Goal: Information Seeking & Learning: Compare options

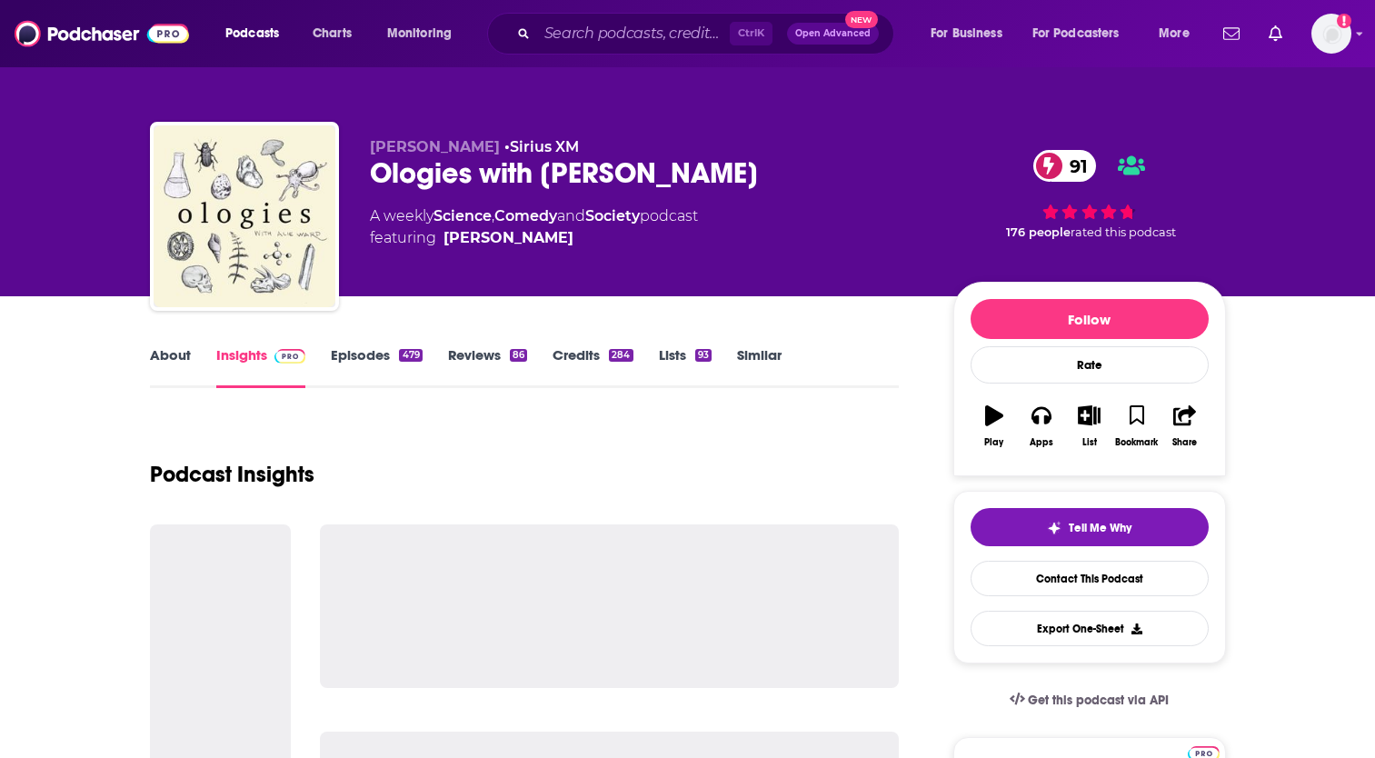
scroll to position [274, 0]
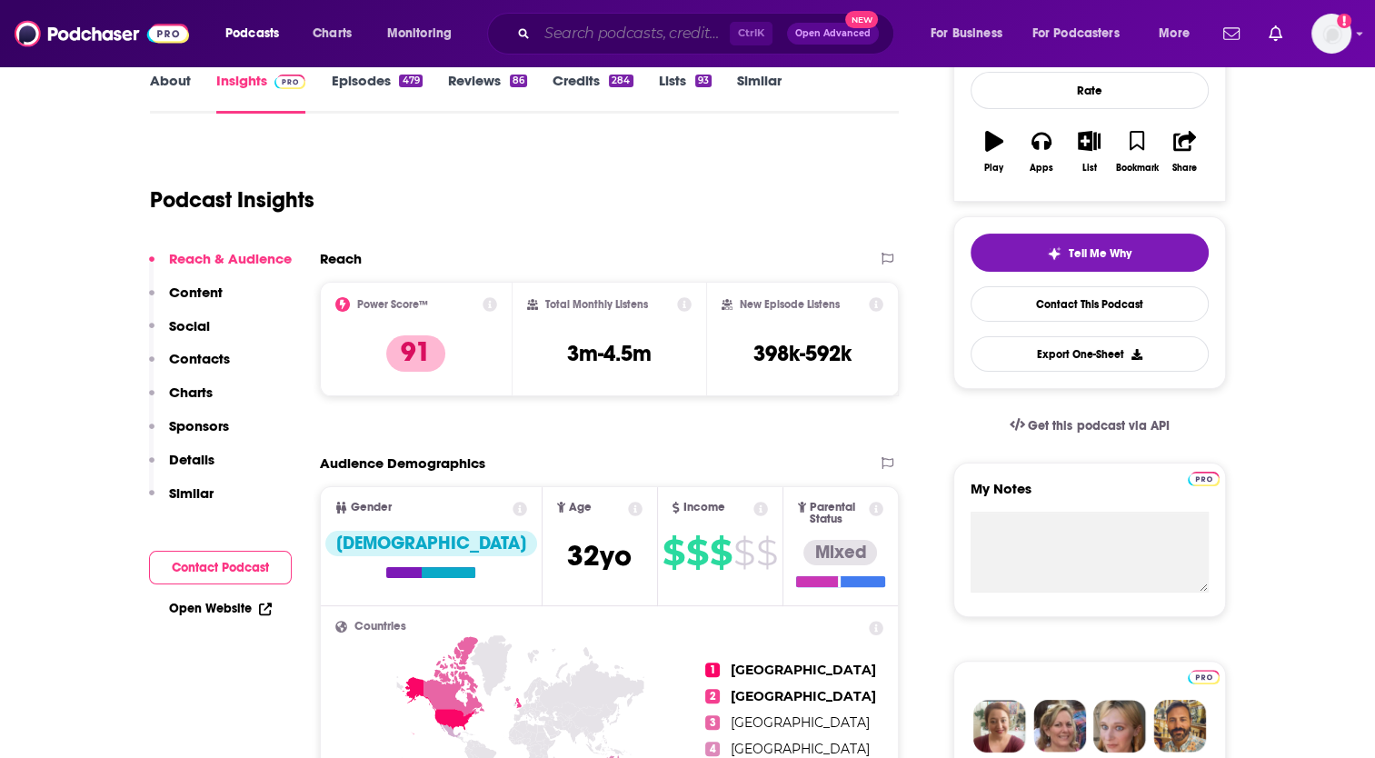
click at [643, 27] on input "Search podcasts, credits, & more..." at bounding box center [633, 33] width 193 height 29
click at [622, 22] on input "Search podcasts, credits, & more..." at bounding box center [633, 33] width 193 height 29
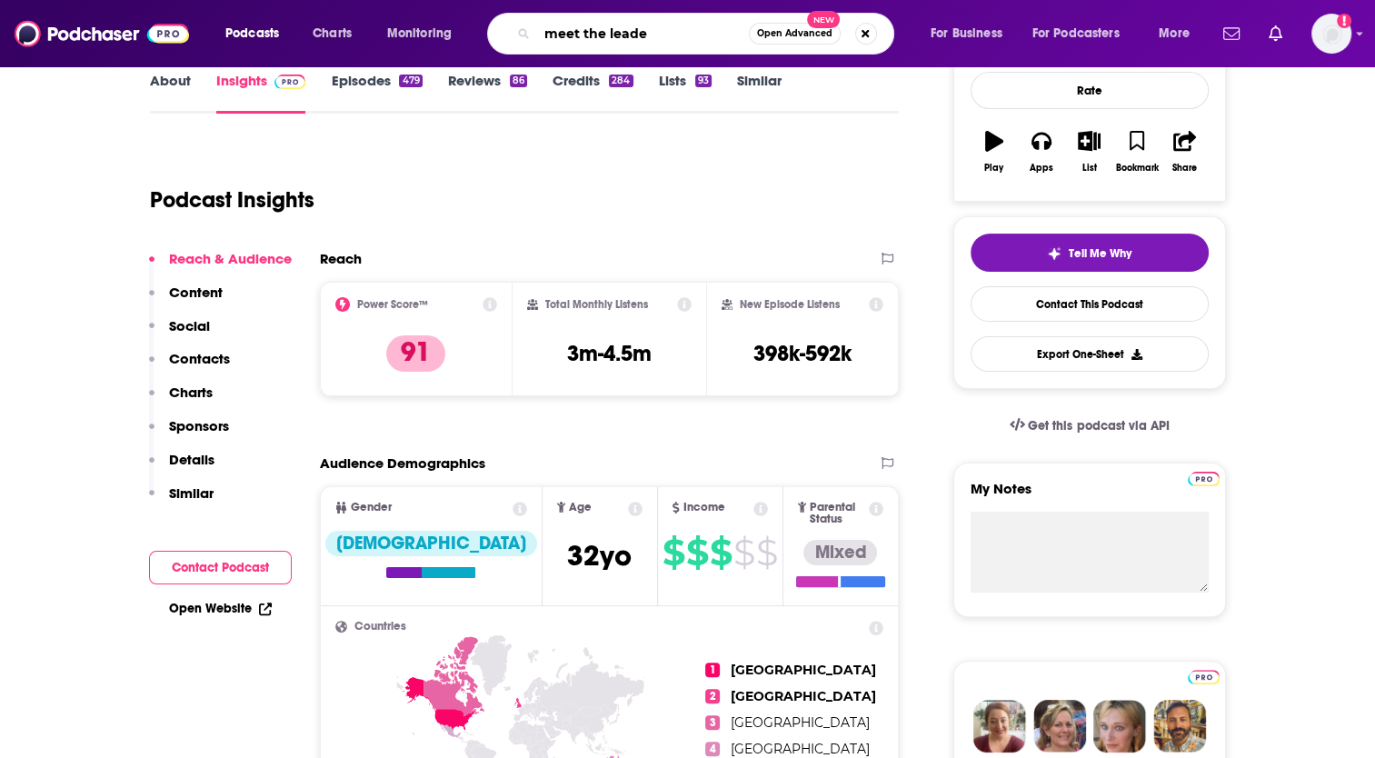
type input "meet the leader"
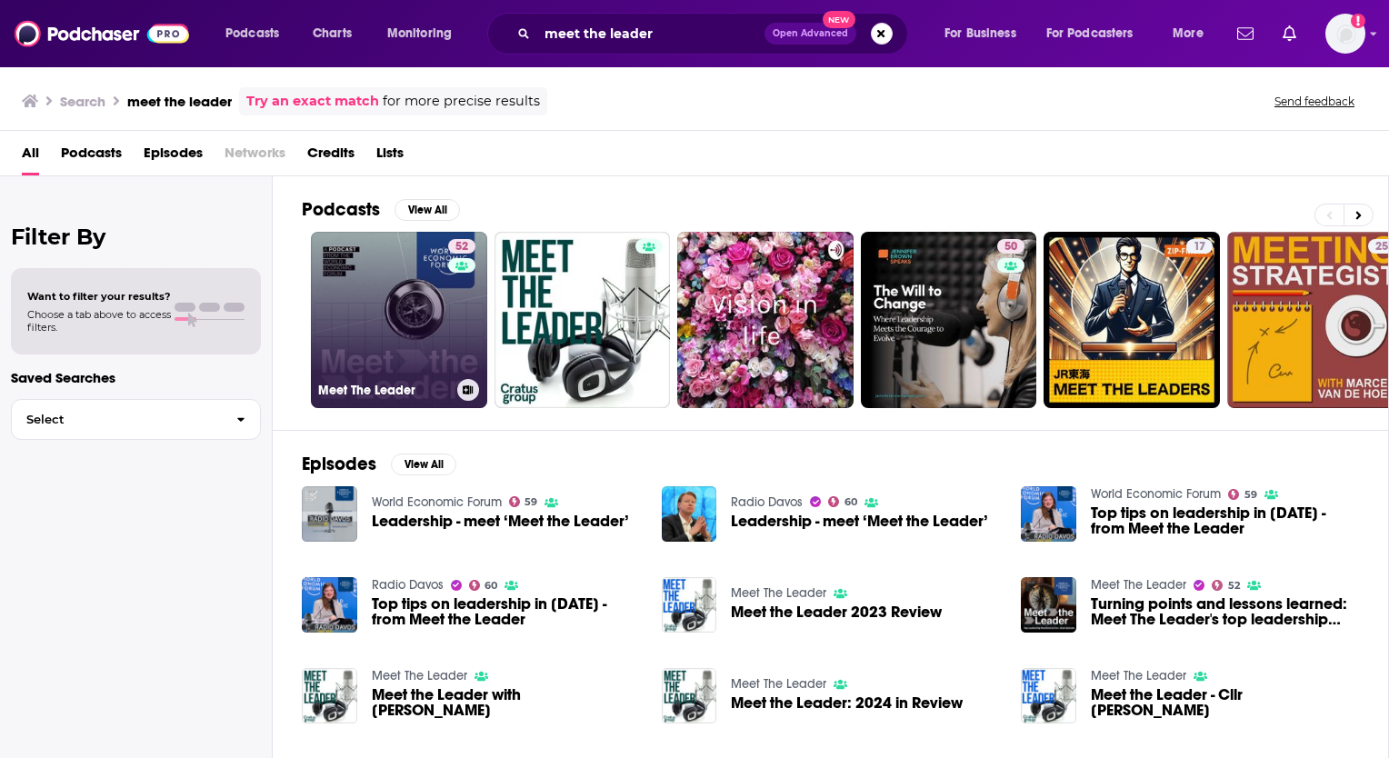
click at [395, 354] on link "52 Meet The Leader" at bounding box center [399, 320] width 176 height 176
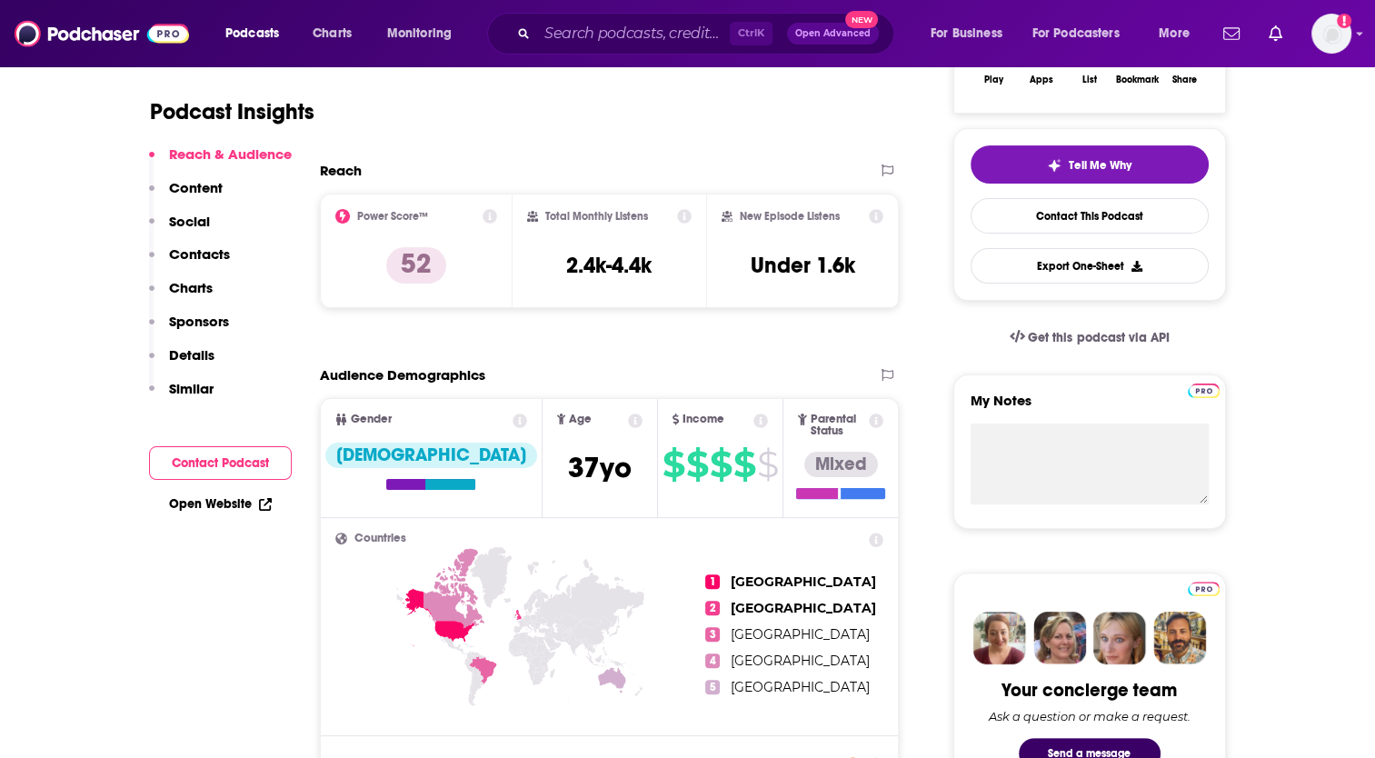
scroll to position [364, 0]
drag, startPoint x: 561, startPoint y: 264, endPoint x: 662, endPoint y: 274, distance: 101.4
click at [662, 274] on div "Total Monthly Listens 2.4k-4.4k" at bounding box center [609, 250] width 165 height 84
copy h3 "2.4k-4.4k"
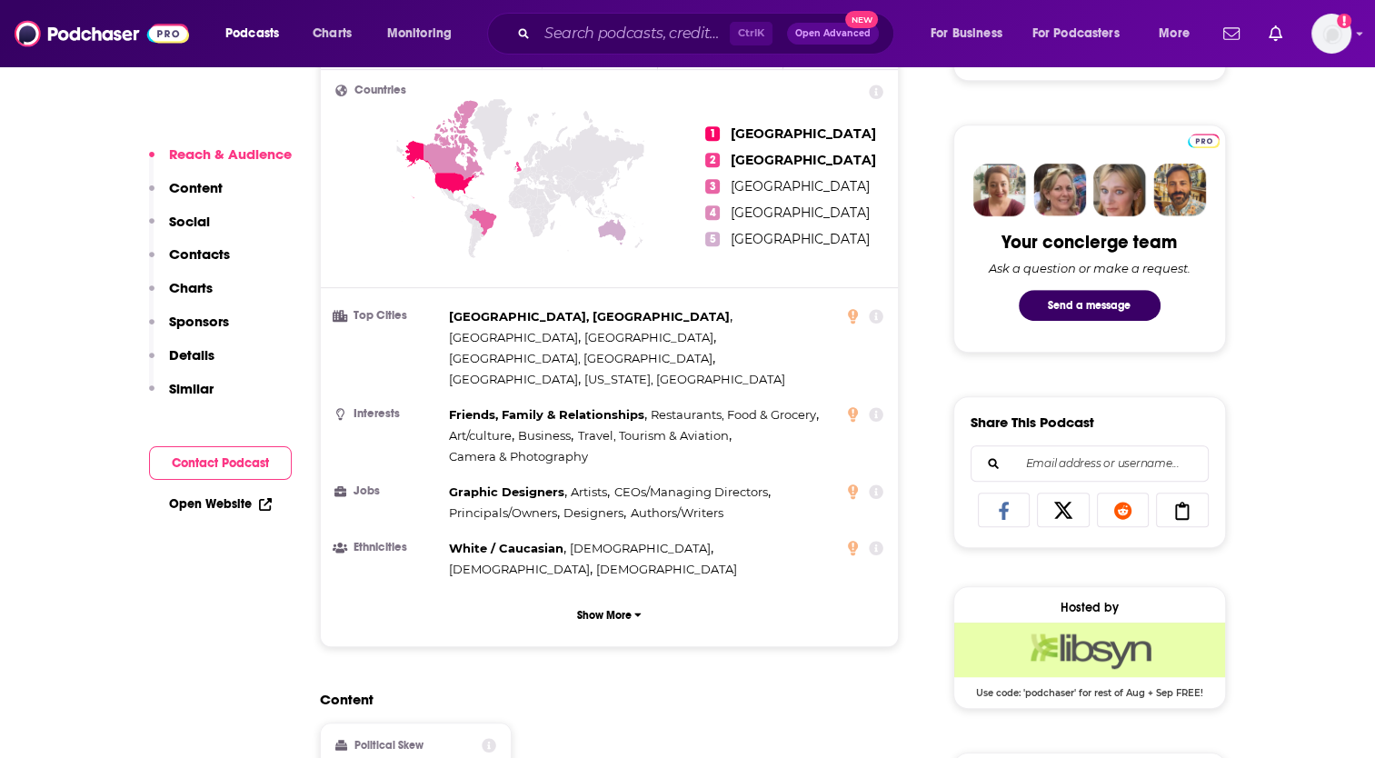
scroll to position [818, 0]
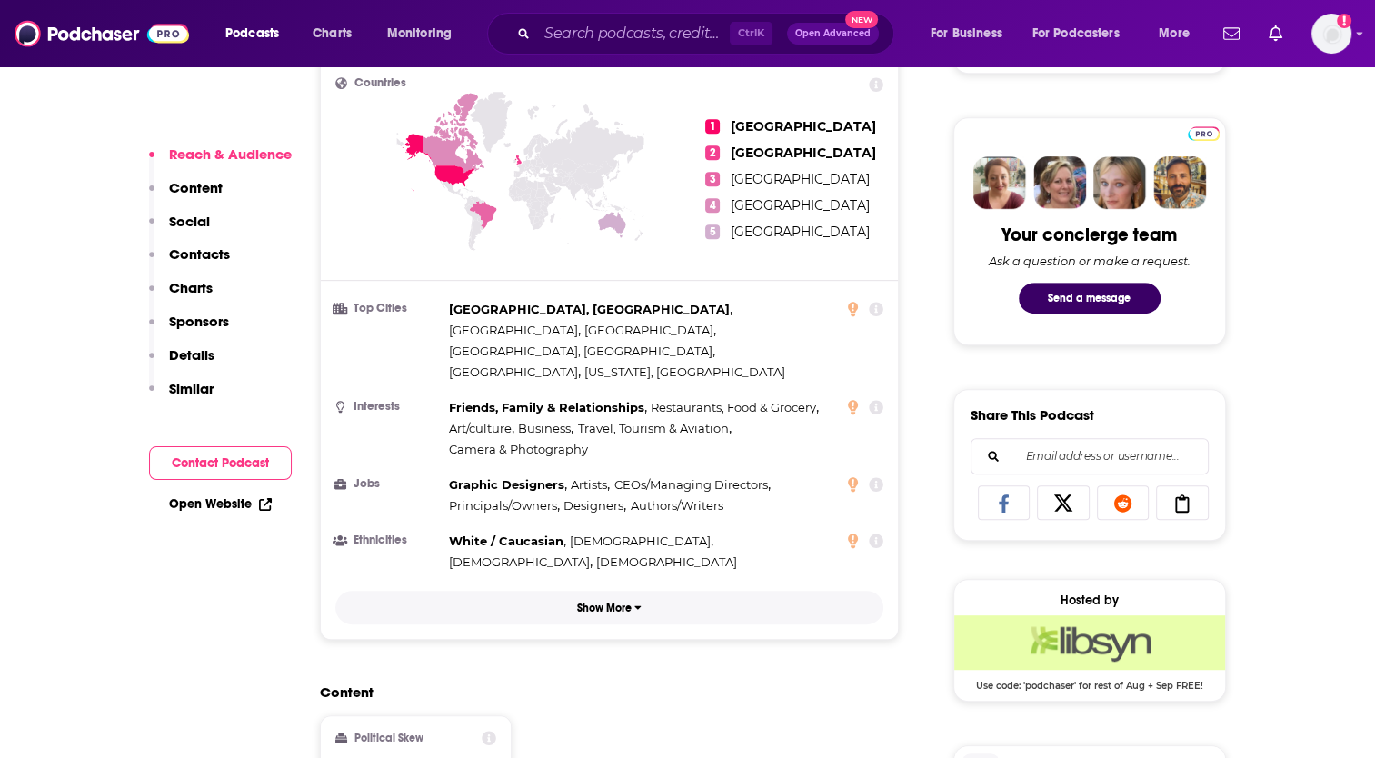
click at [604, 602] on p "Show More" at bounding box center [604, 608] width 55 height 13
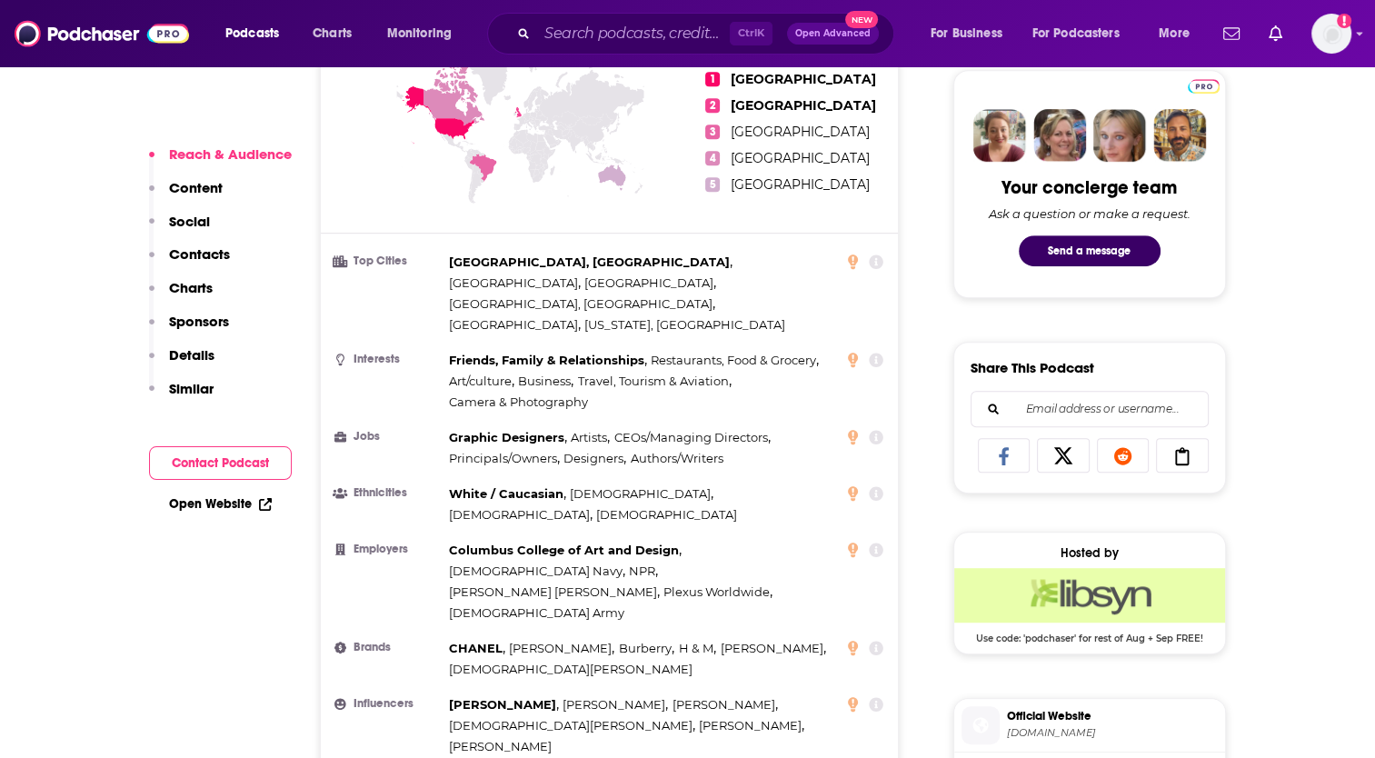
scroll to position [909, 0]
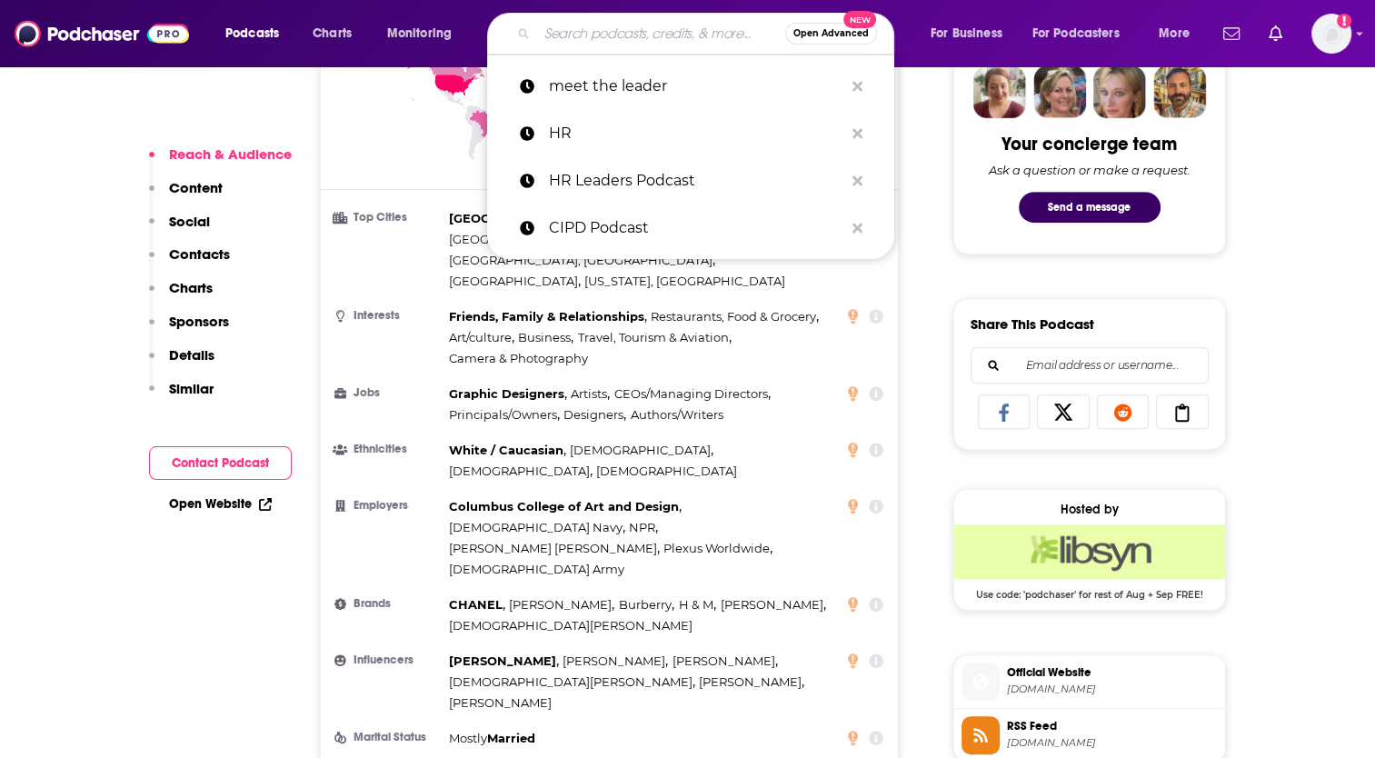
click at [560, 33] on input "Search podcasts, credits, & more..." at bounding box center [661, 33] width 248 height 29
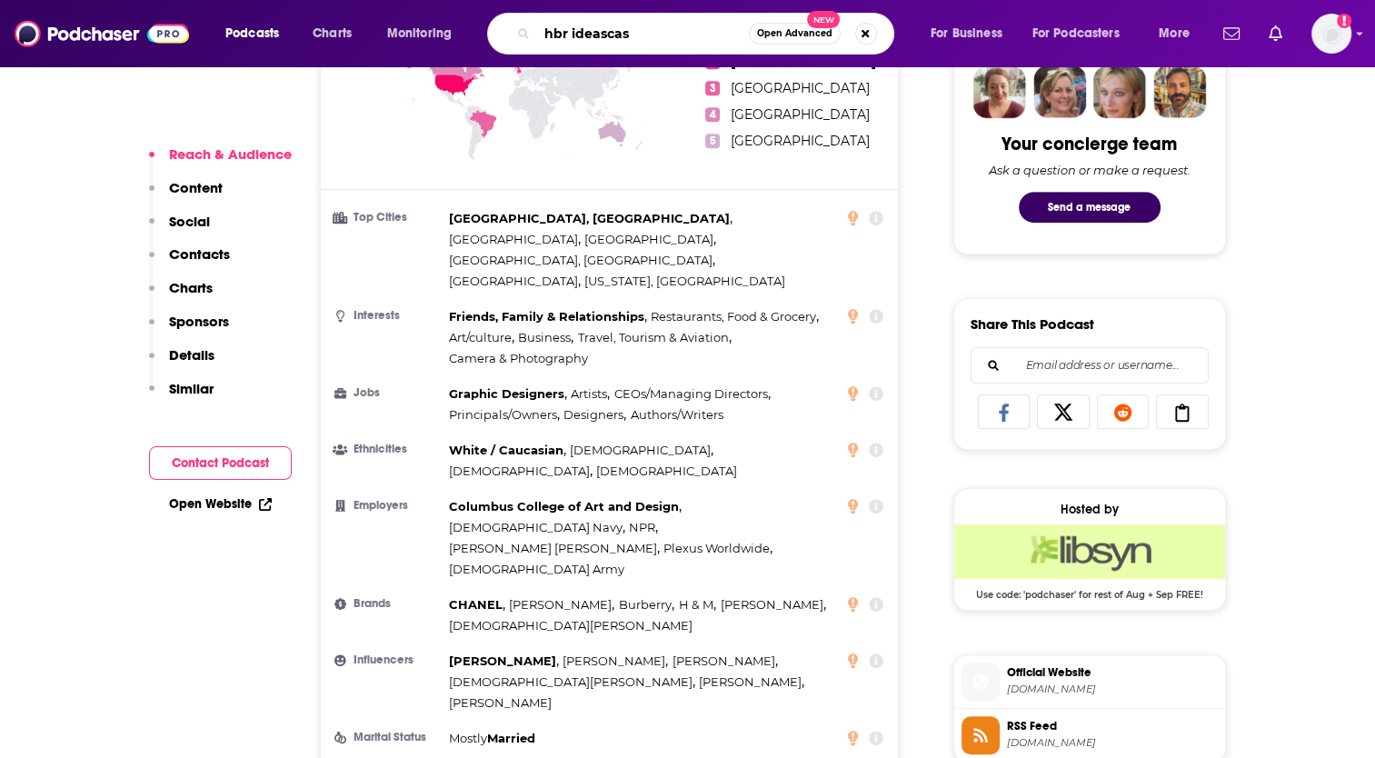
type input "hbr ideascast"
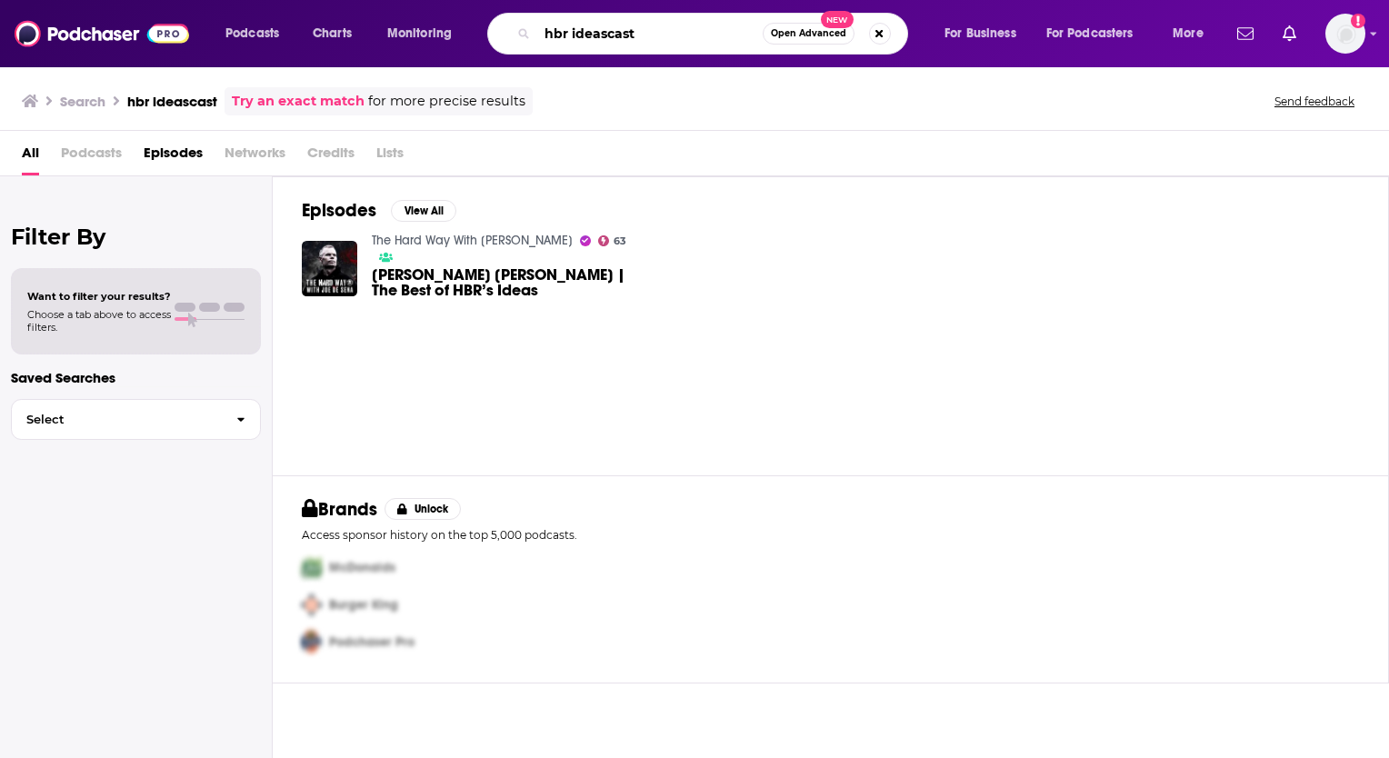
click at [607, 35] on input "hbr ideascast" at bounding box center [649, 33] width 225 height 29
type input "[PERSON_NAME]"
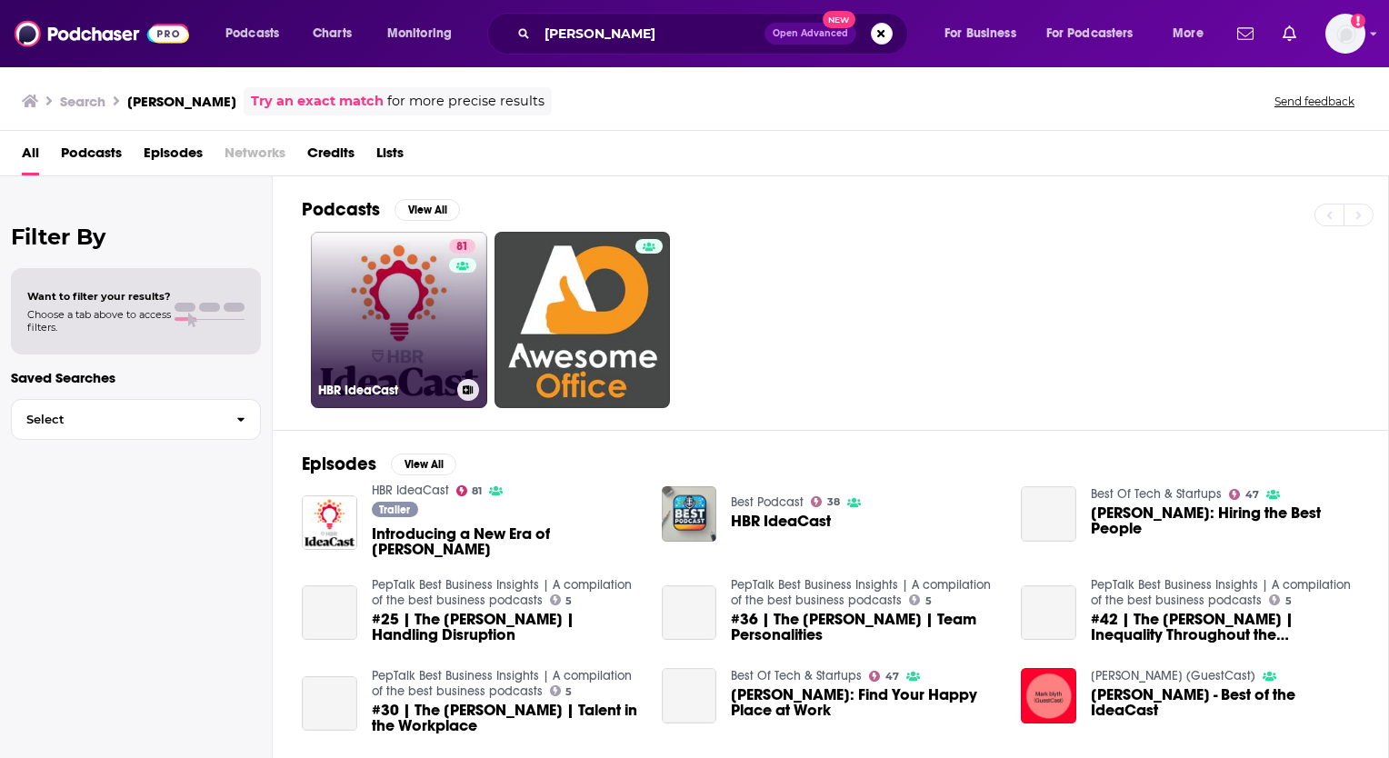
click at [403, 344] on link "81 [PERSON_NAME]" at bounding box center [399, 320] width 176 height 176
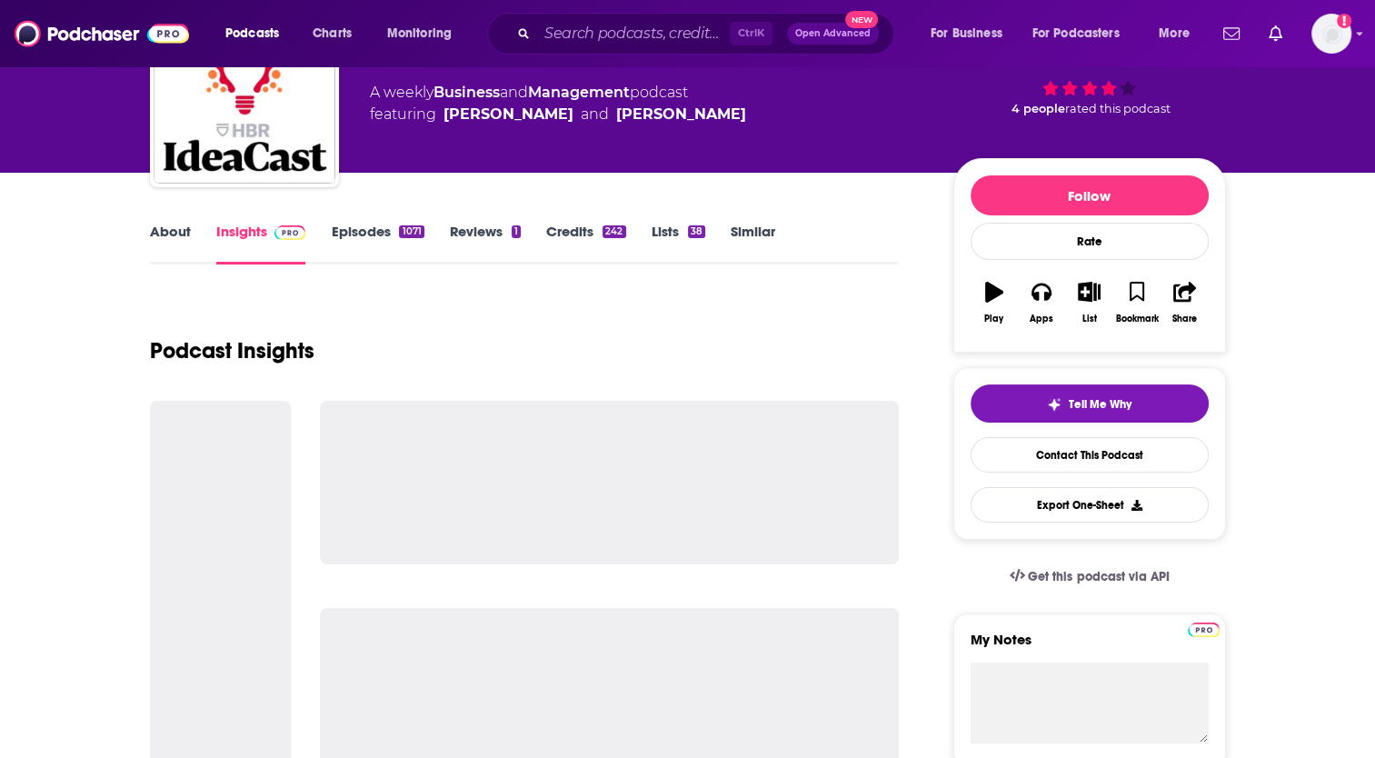
scroll to position [273, 0]
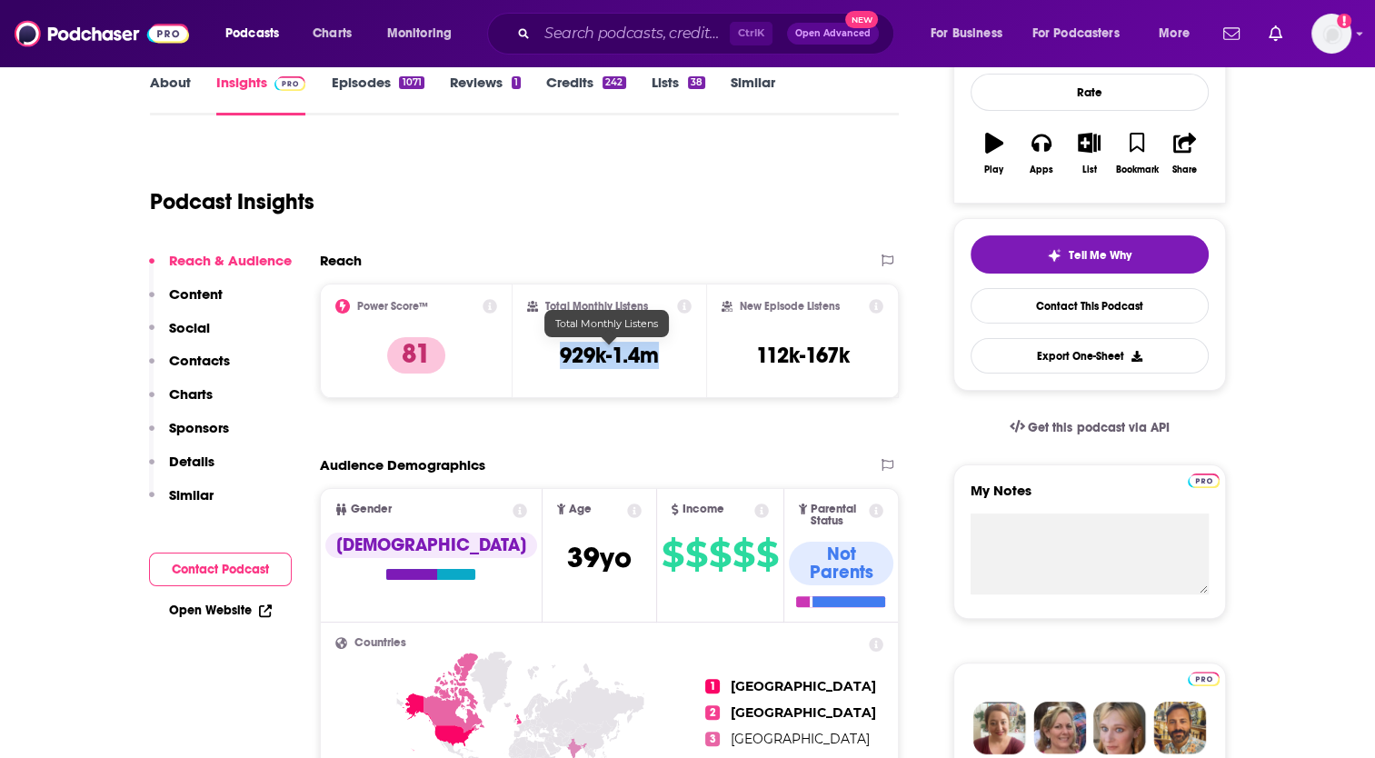
drag, startPoint x: 556, startPoint y: 345, endPoint x: 655, endPoint y: 359, distance: 100.0
click at [655, 359] on div "Total Monthly Listens 929k-1.4m" at bounding box center [609, 341] width 165 height 84
copy h3 "929k-1.4m"
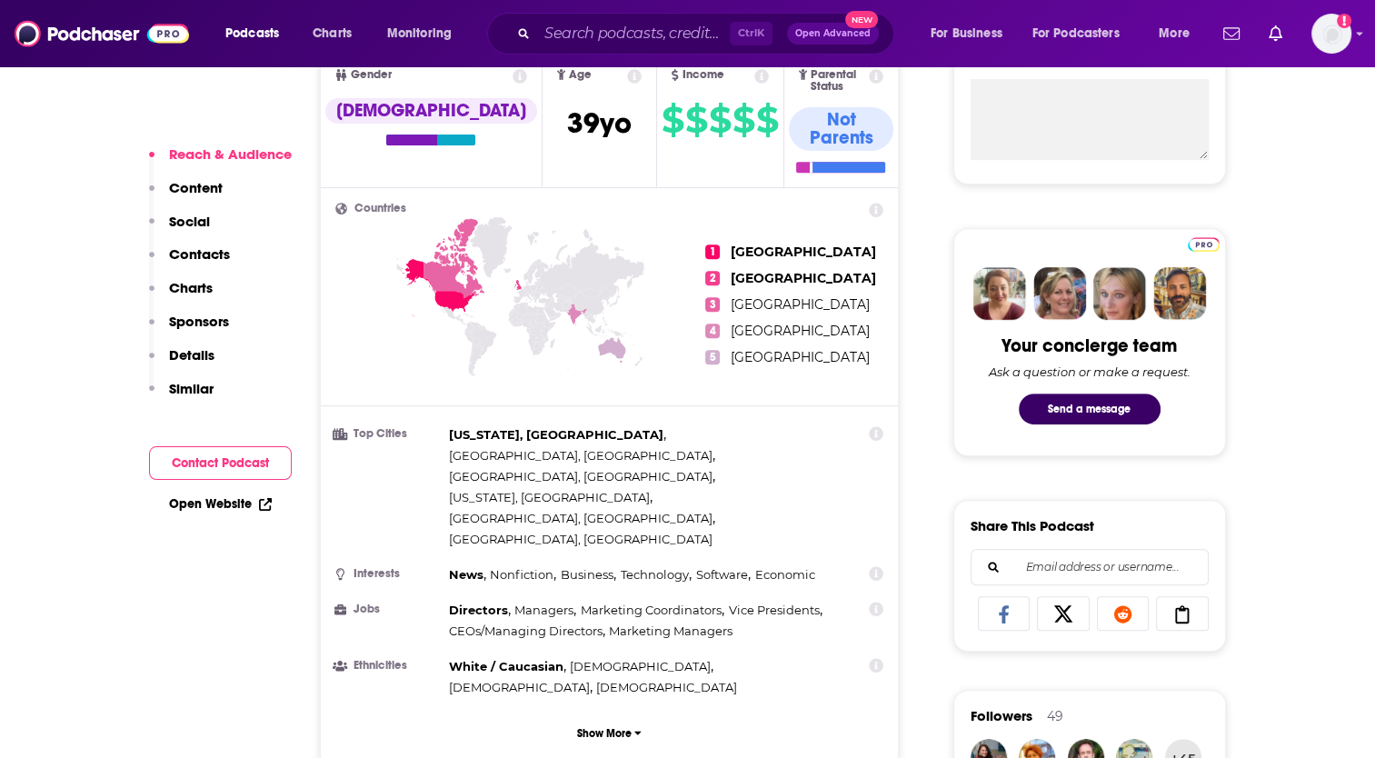
scroll to position [727, 0]
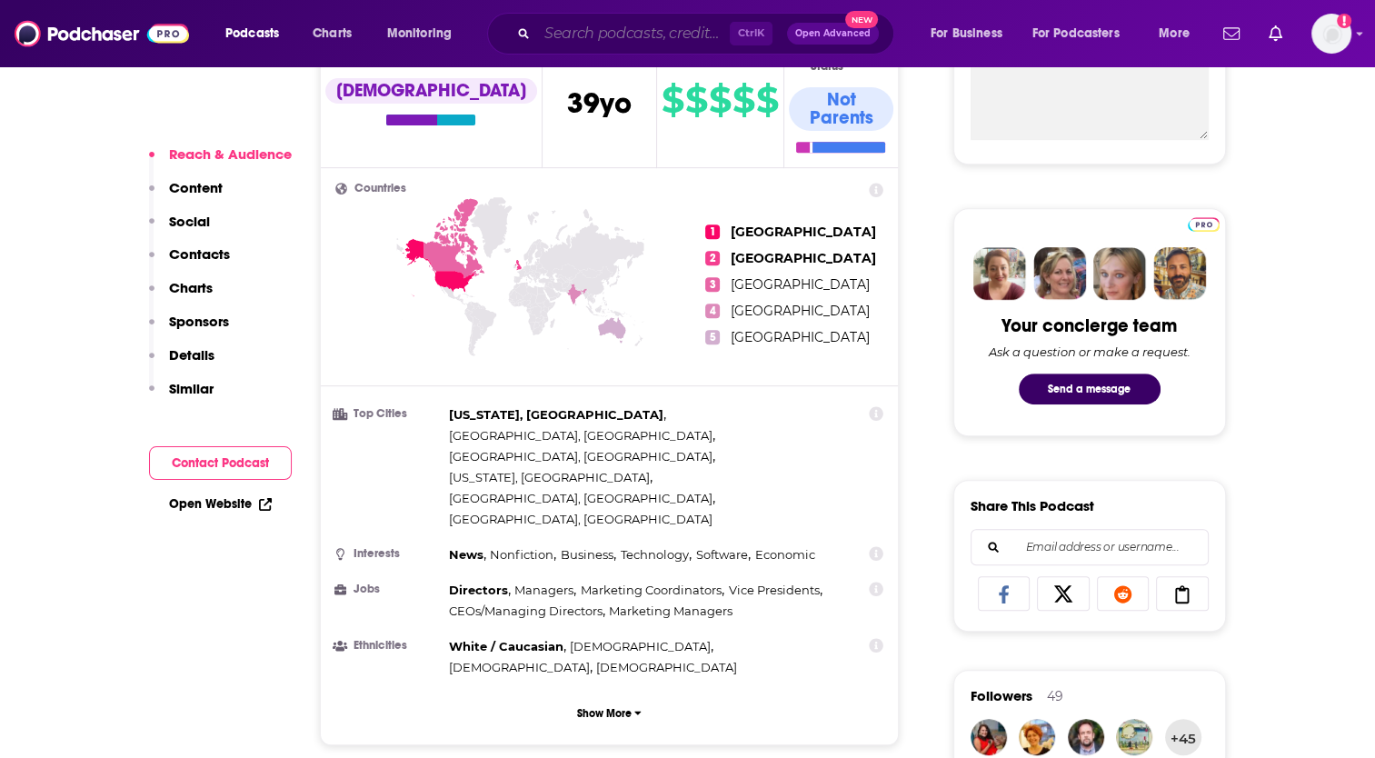
click at [642, 32] on input "Search podcasts, credits, & more..." at bounding box center [633, 33] width 193 height 29
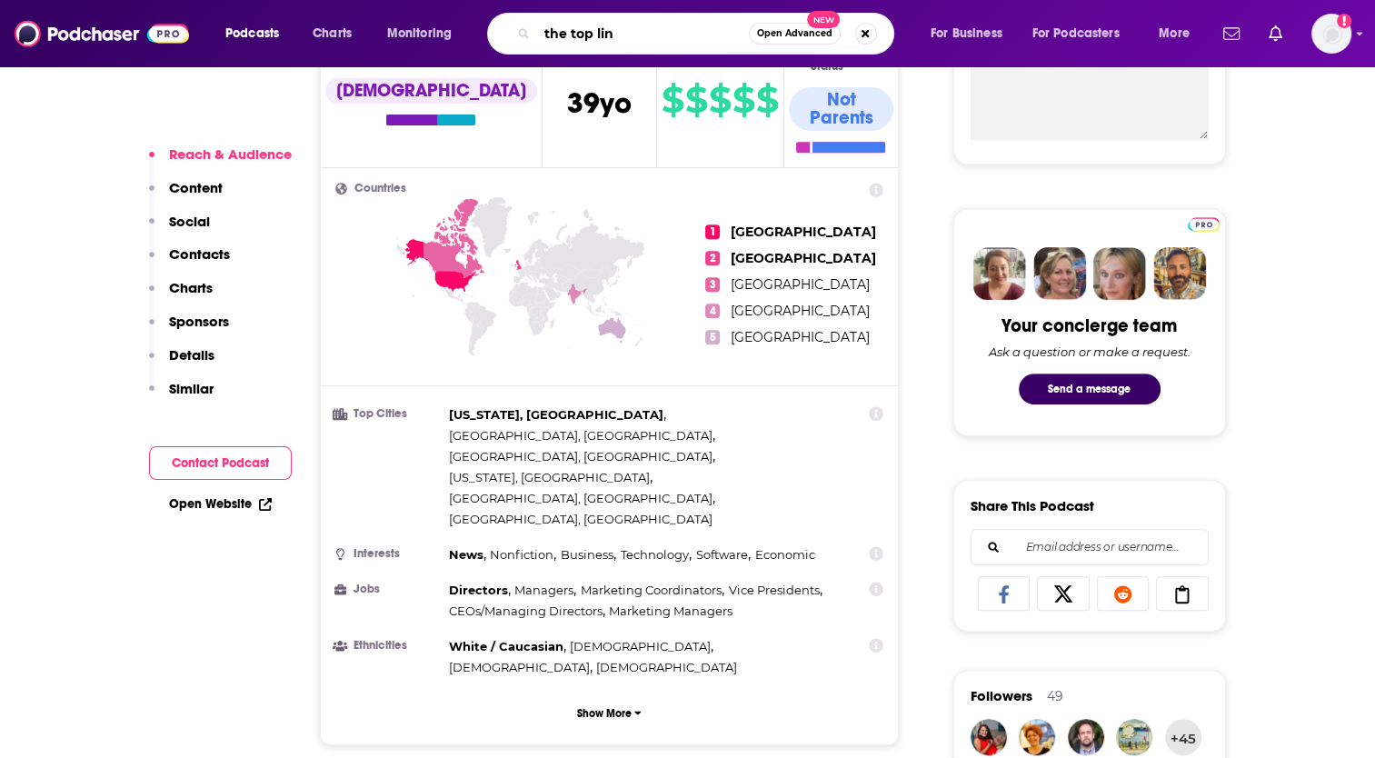
type input "the top line"
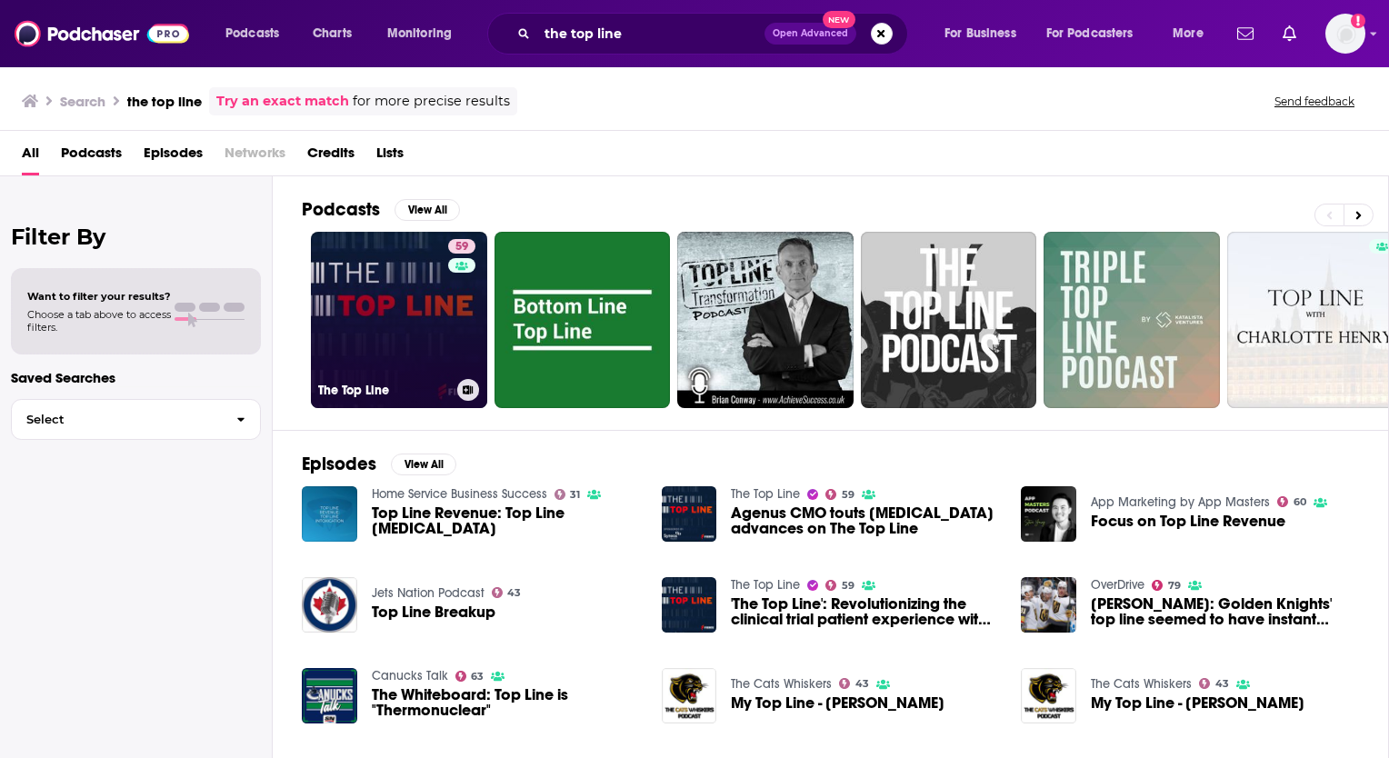
click at [403, 329] on link "59 The Top Line" at bounding box center [399, 320] width 176 height 176
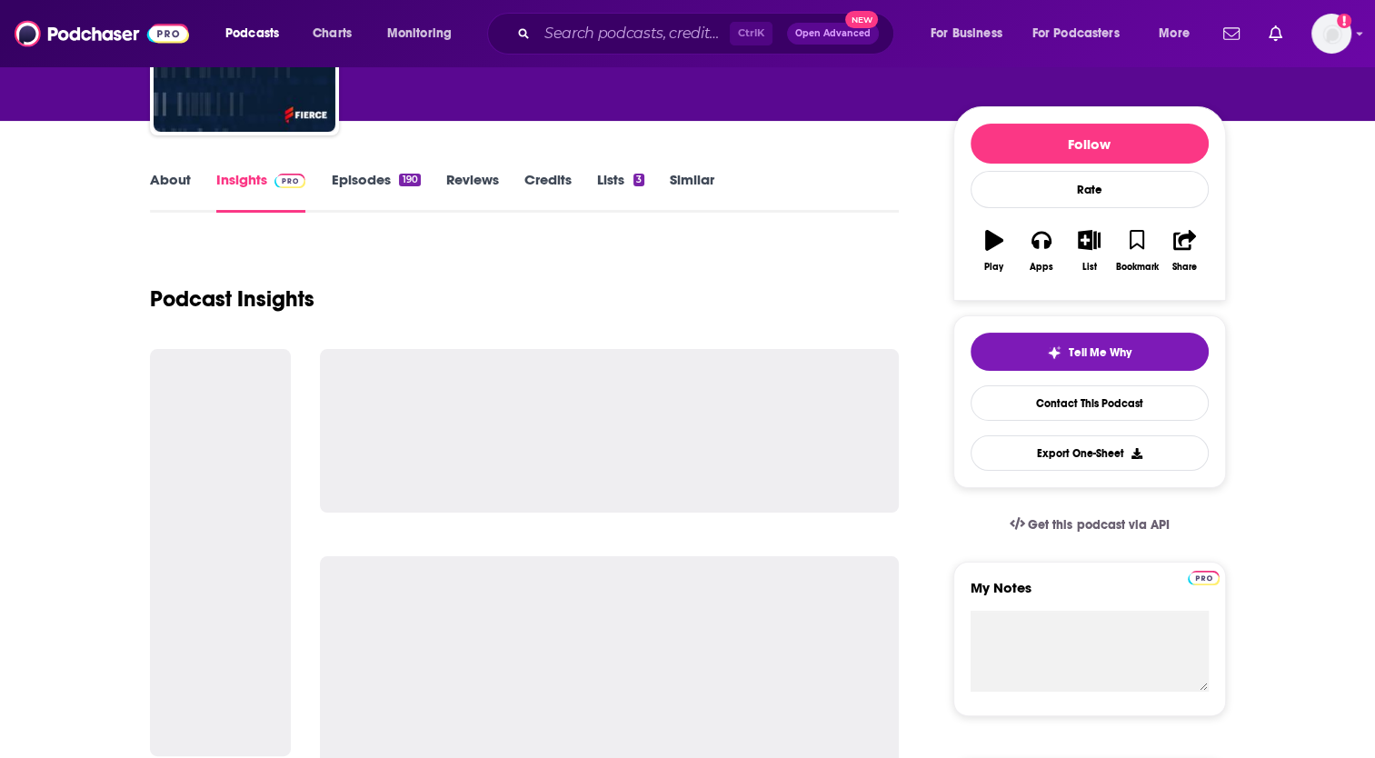
scroll to position [182, 0]
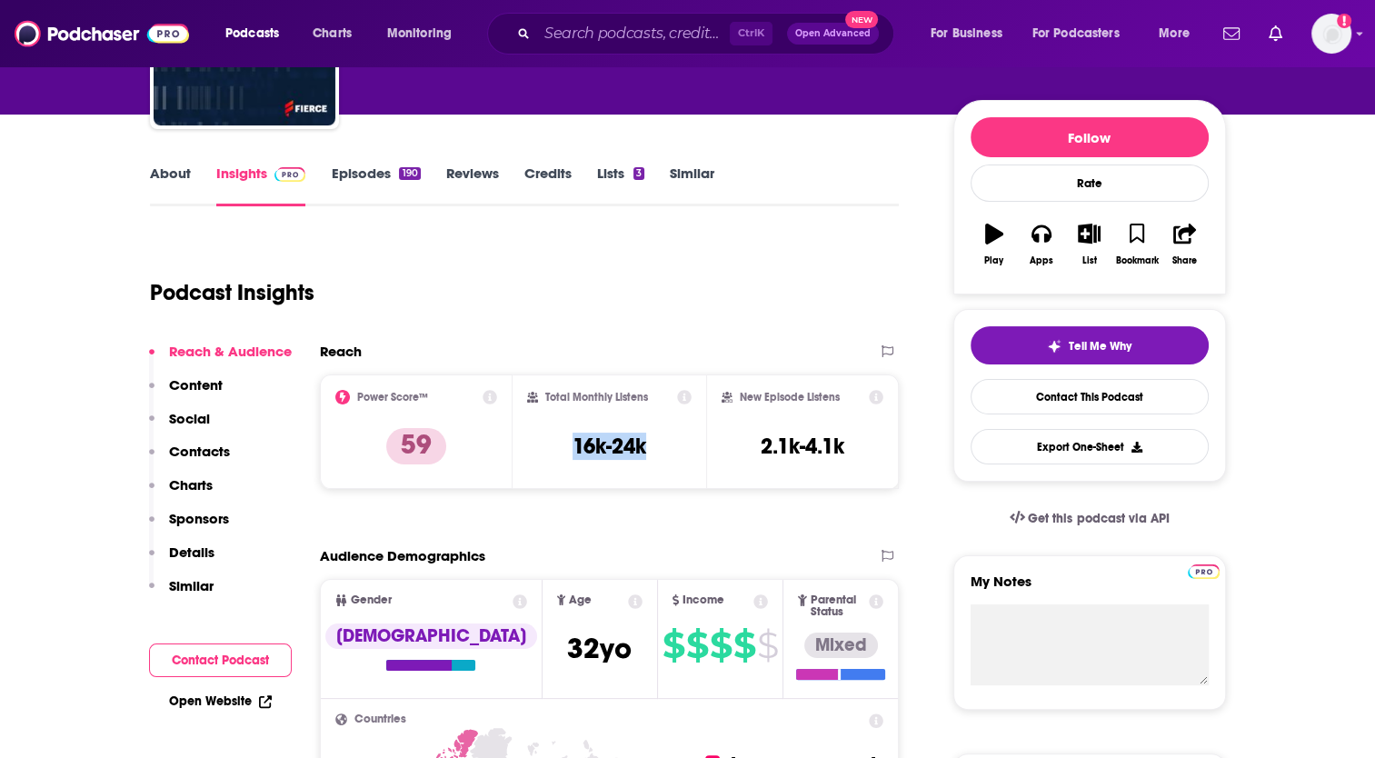
drag, startPoint x: 567, startPoint y: 444, endPoint x: 680, endPoint y: 445, distance: 112.7
click at [680, 445] on div "Total Monthly Listens 16k-24k" at bounding box center [609, 432] width 165 height 84
copy h3 "16k-24k"
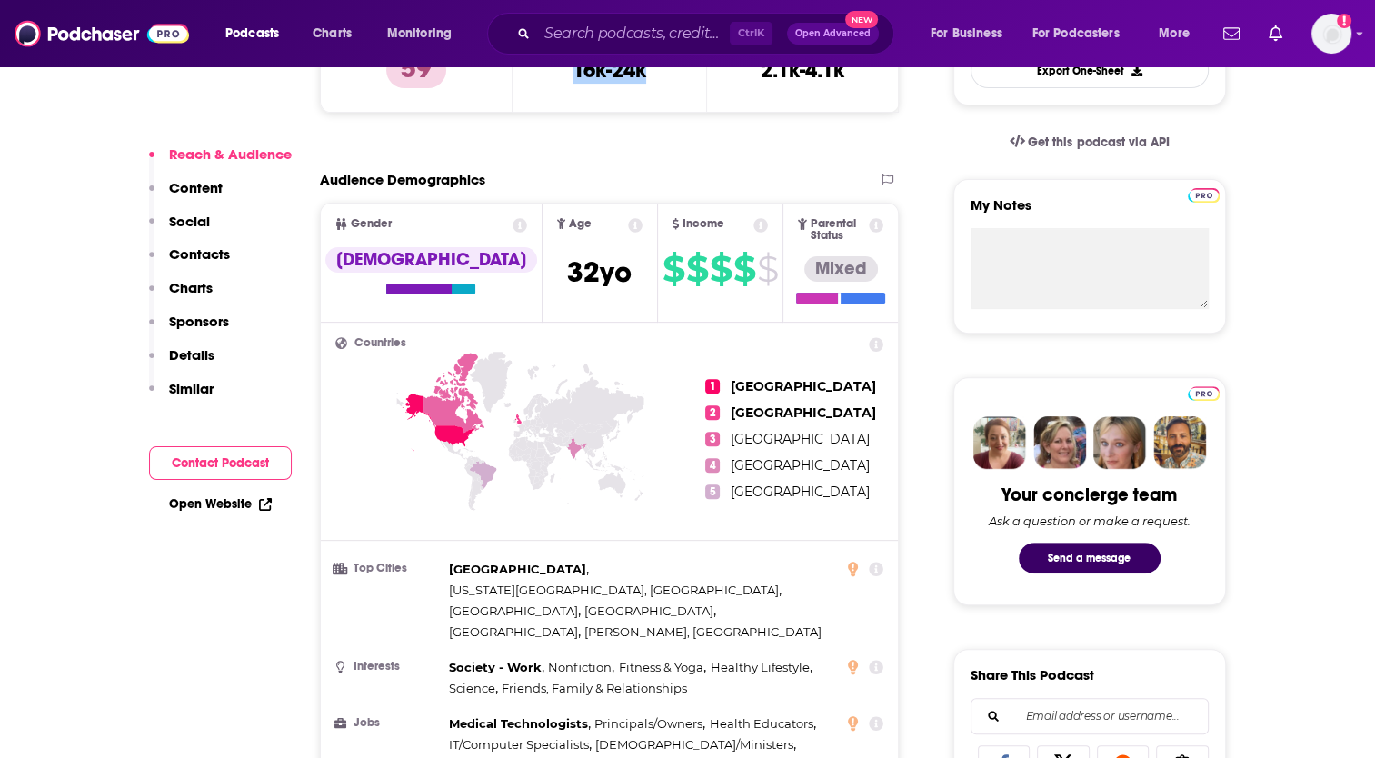
scroll to position [727, 0]
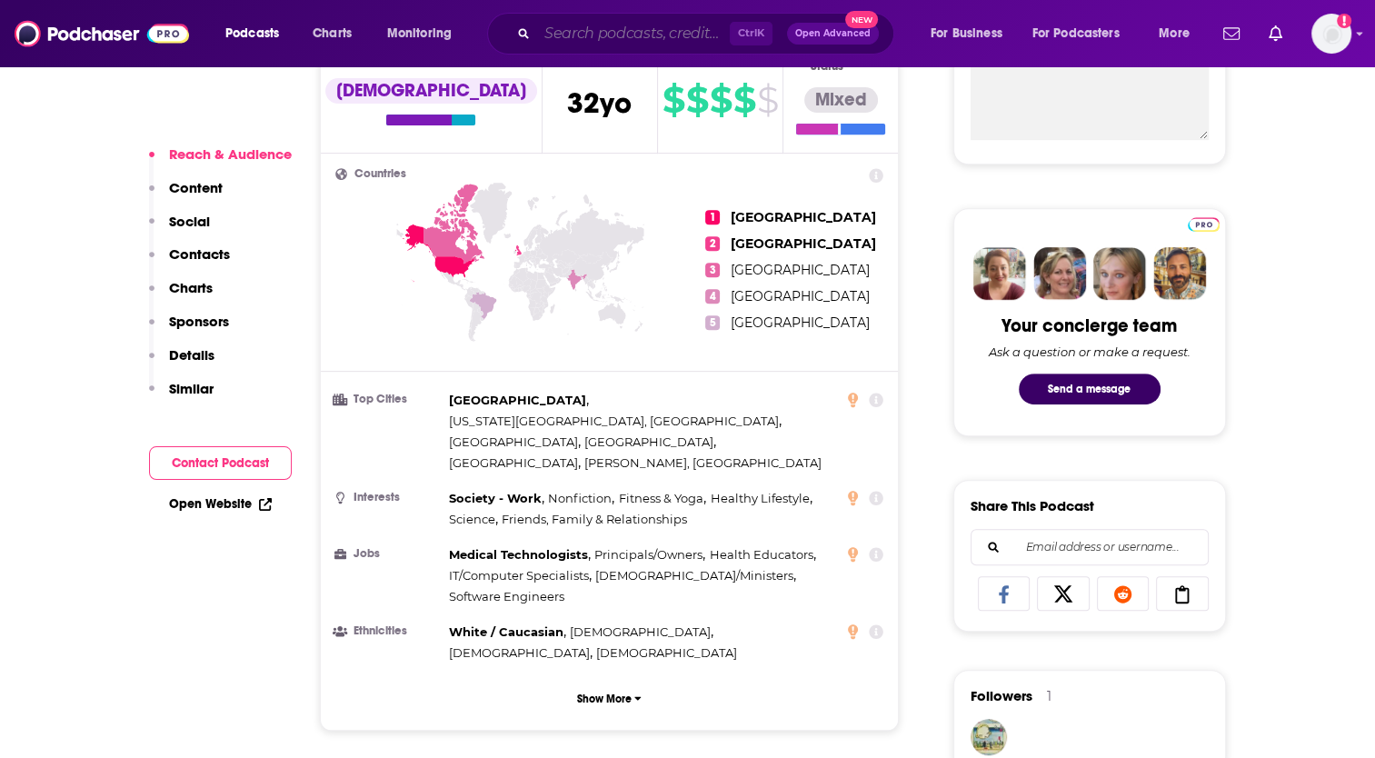
click at [576, 35] on input "Search podcasts, credits, & more..." at bounding box center [633, 33] width 193 height 29
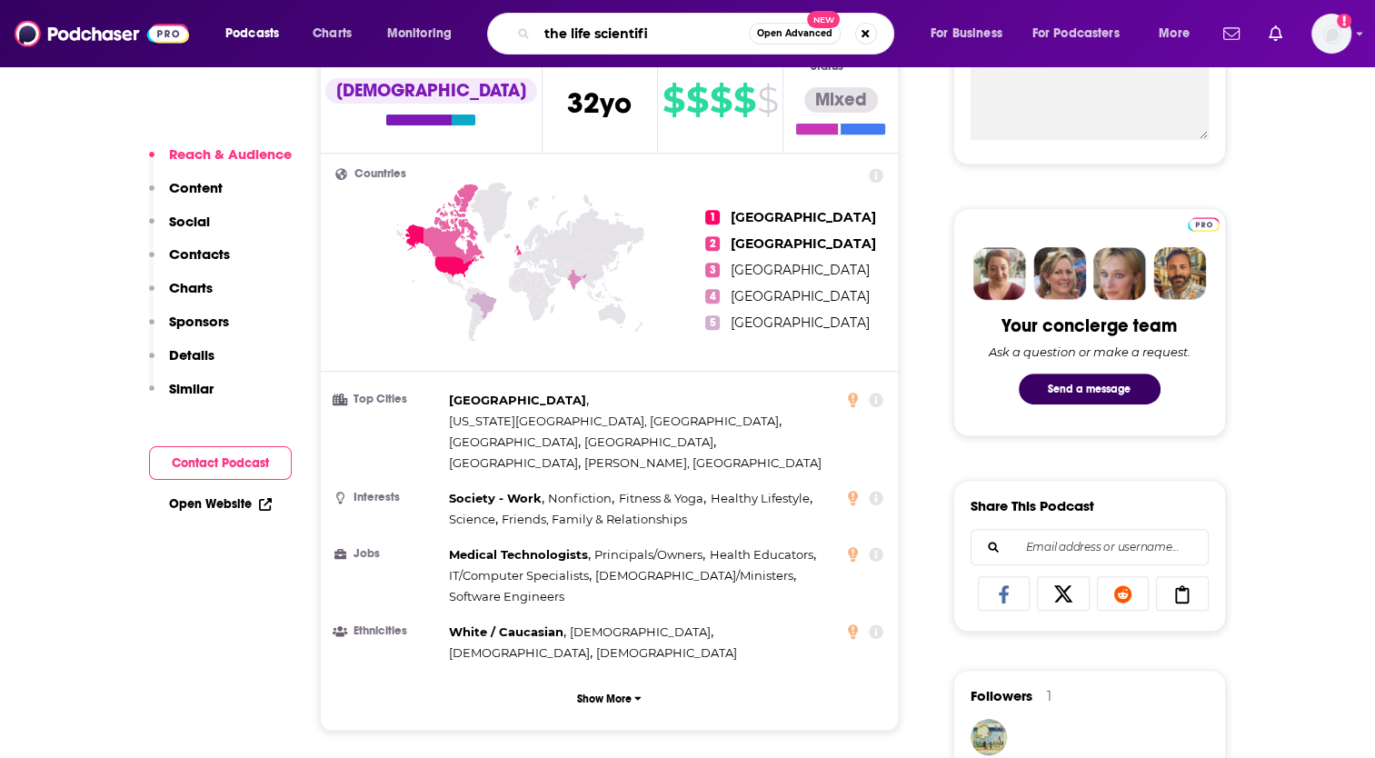
type input "the life scientific"
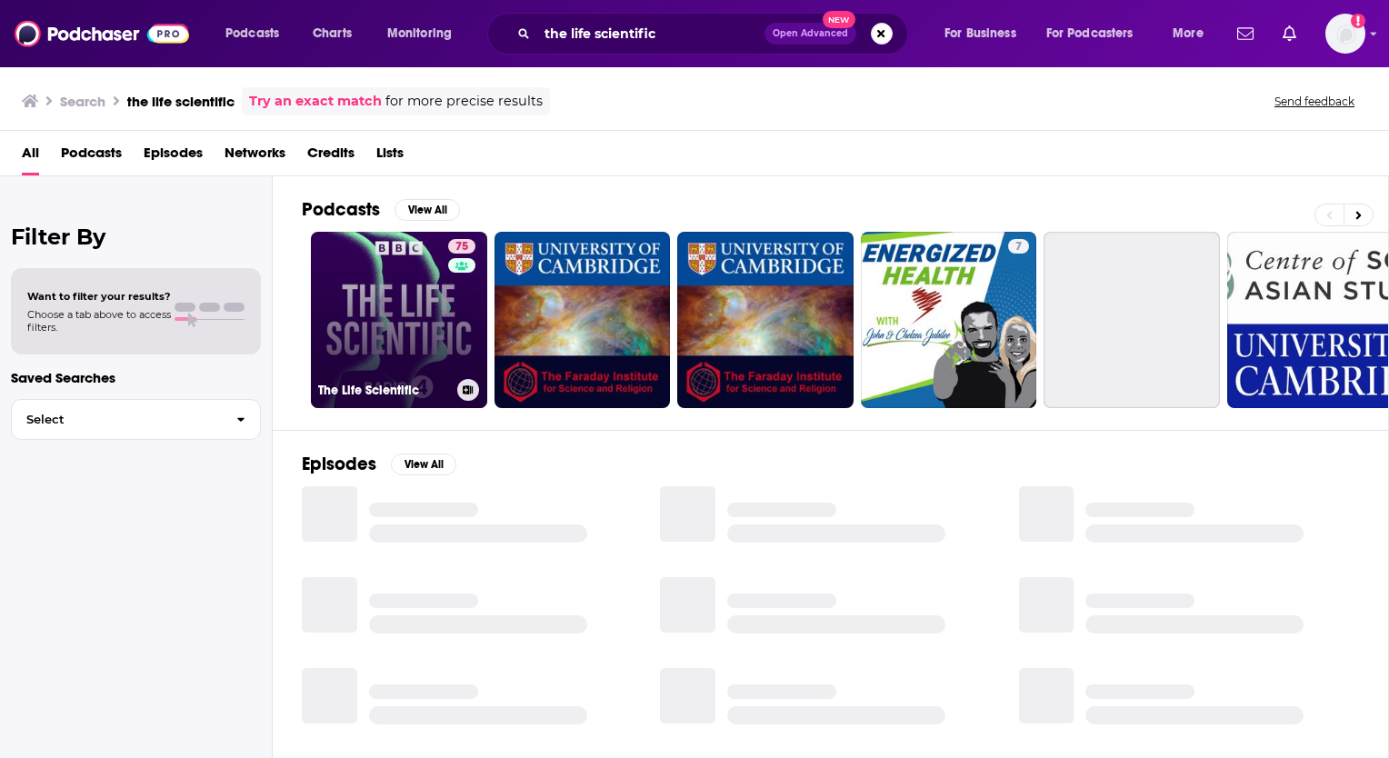
click at [388, 352] on link "75 The Life Scientific" at bounding box center [399, 320] width 176 height 176
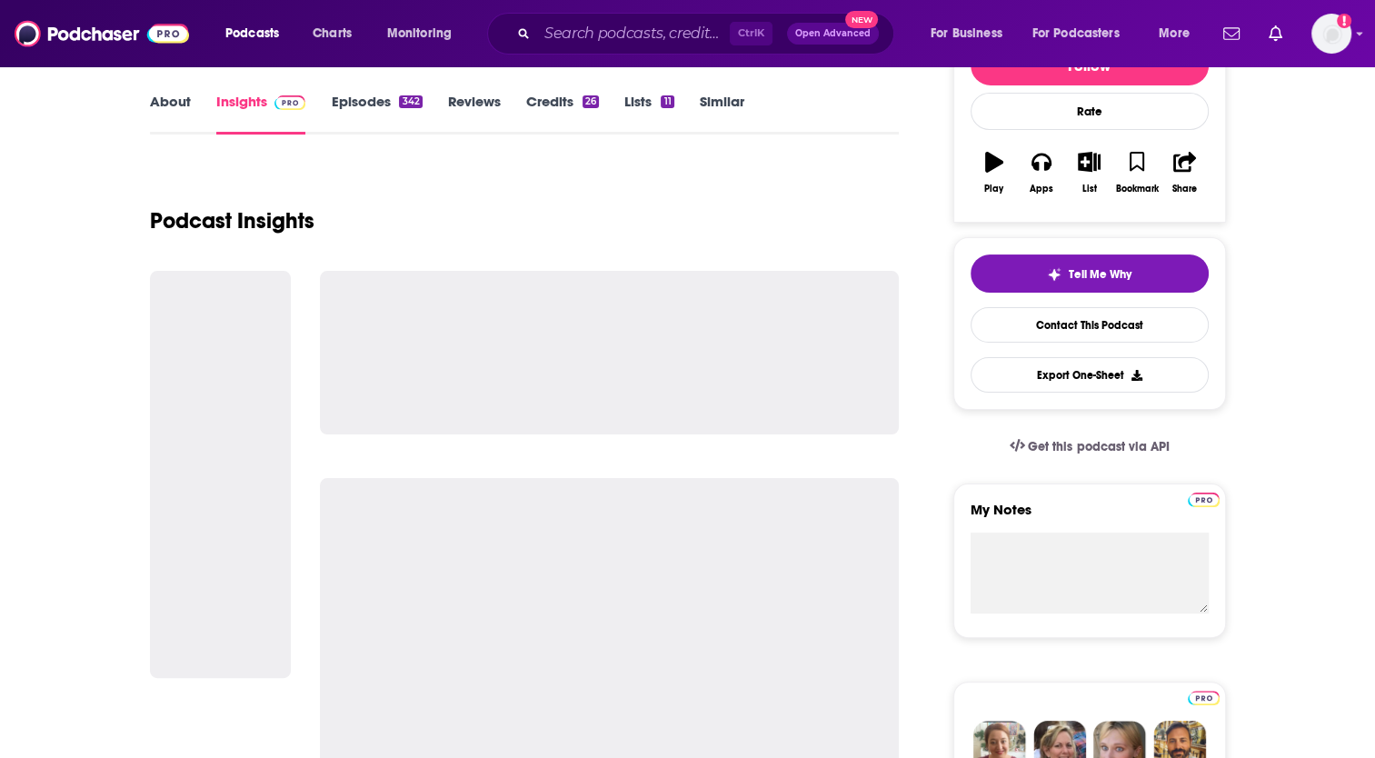
scroll to position [273, 0]
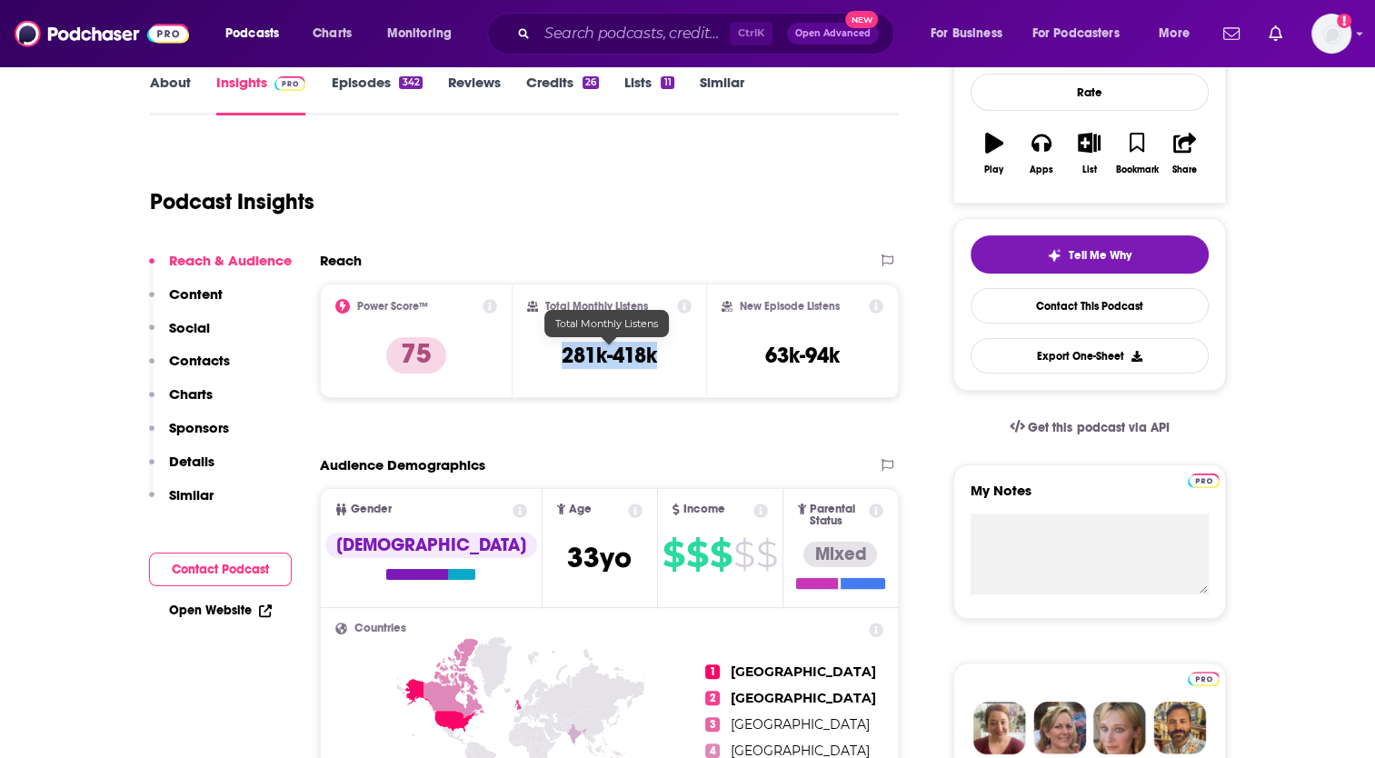
drag, startPoint x: 551, startPoint y: 346, endPoint x: 661, endPoint y: 353, distance: 110.2
click at [661, 353] on div "Total Monthly Listens 281k-418k" at bounding box center [609, 341] width 165 height 84
copy h3 "281k-418k"
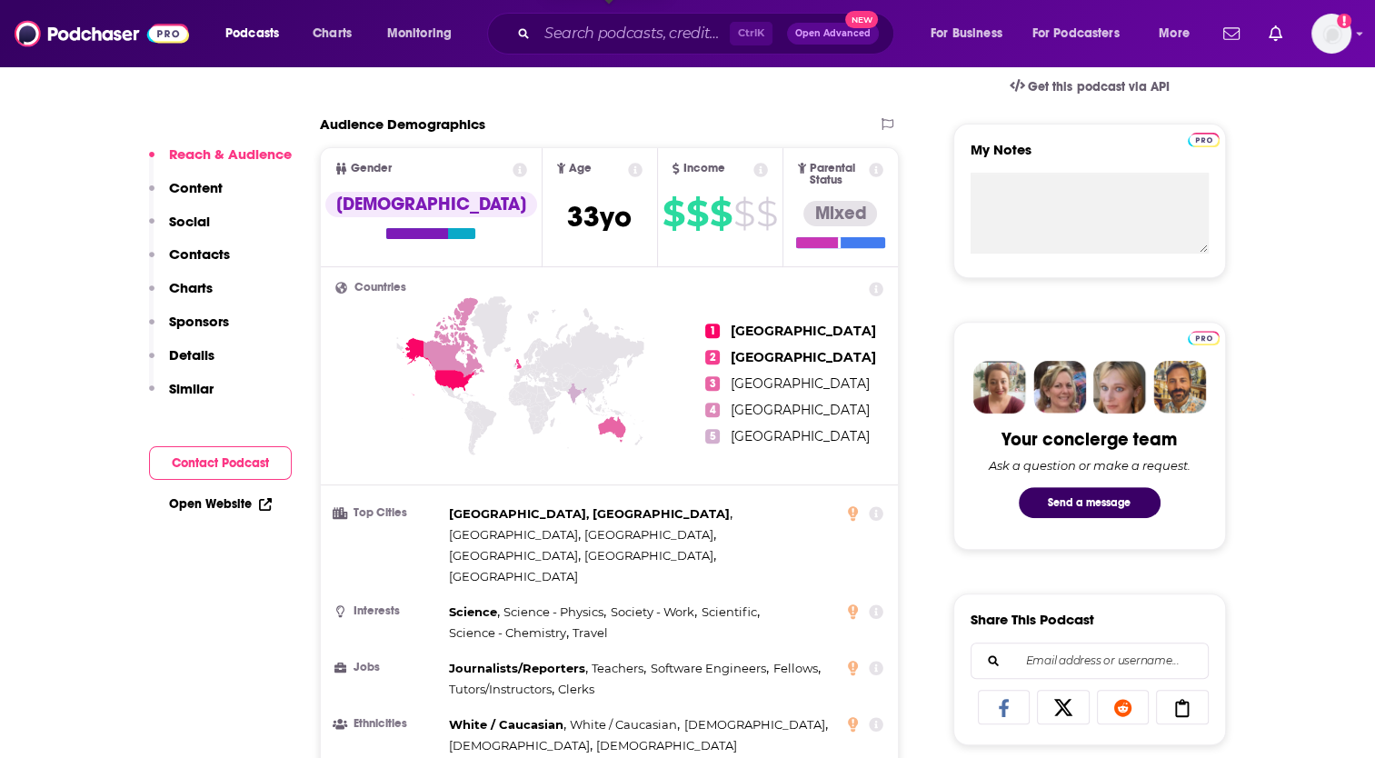
scroll to position [727, 0]
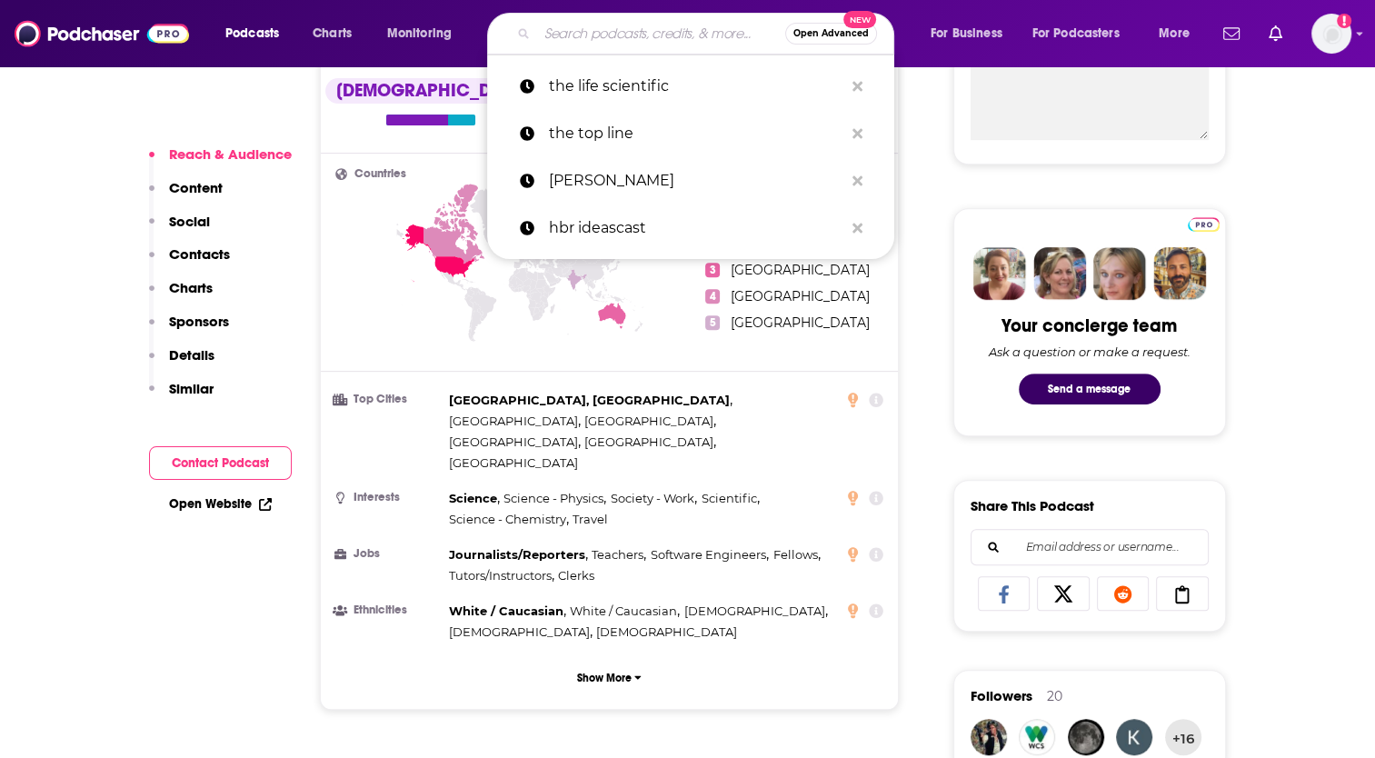
click at [598, 24] on input "Search podcasts, credits, & more..." at bounding box center [661, 33] width 248 height 29
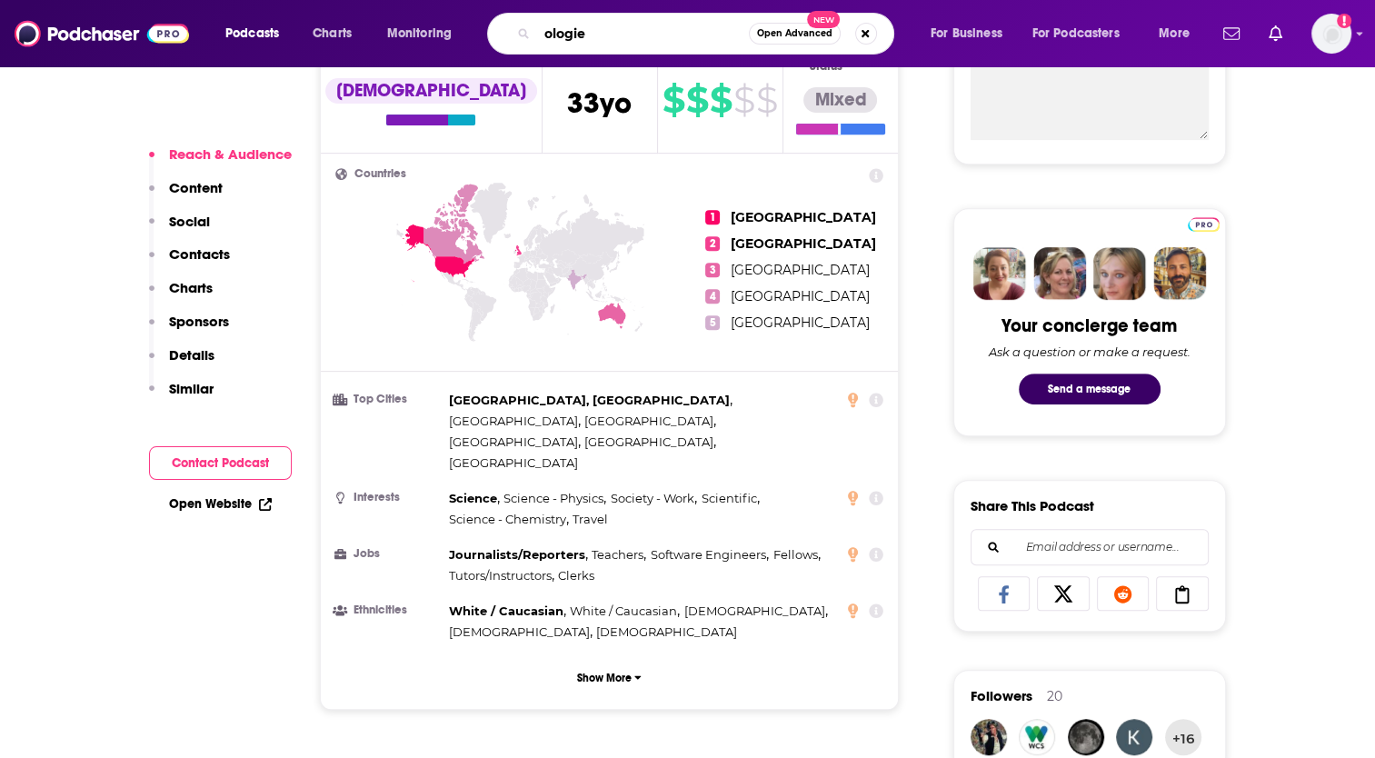
type input "ologies"
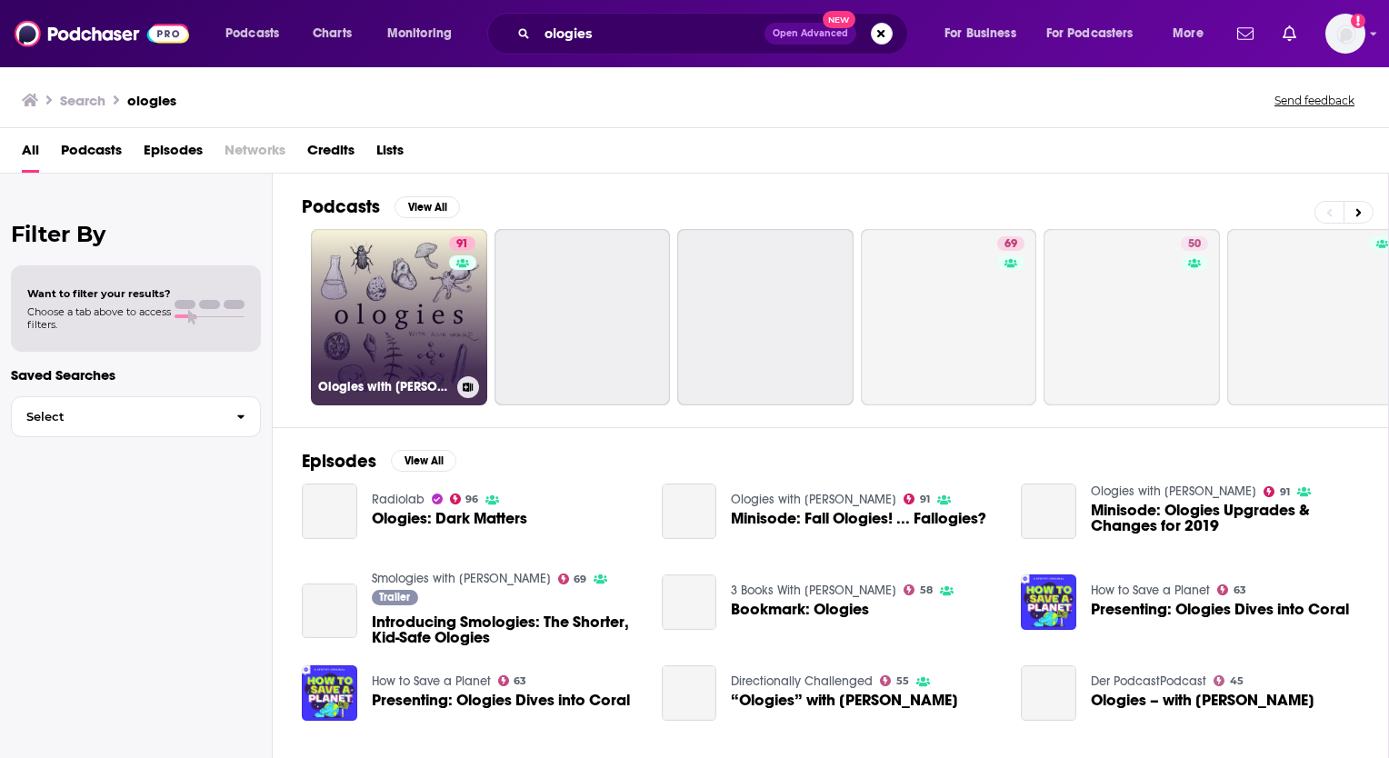
click at [418, 314] on link "91 Ologies with [PERSON_NAME]" at bounding box center [399, 317] width 176 height 176
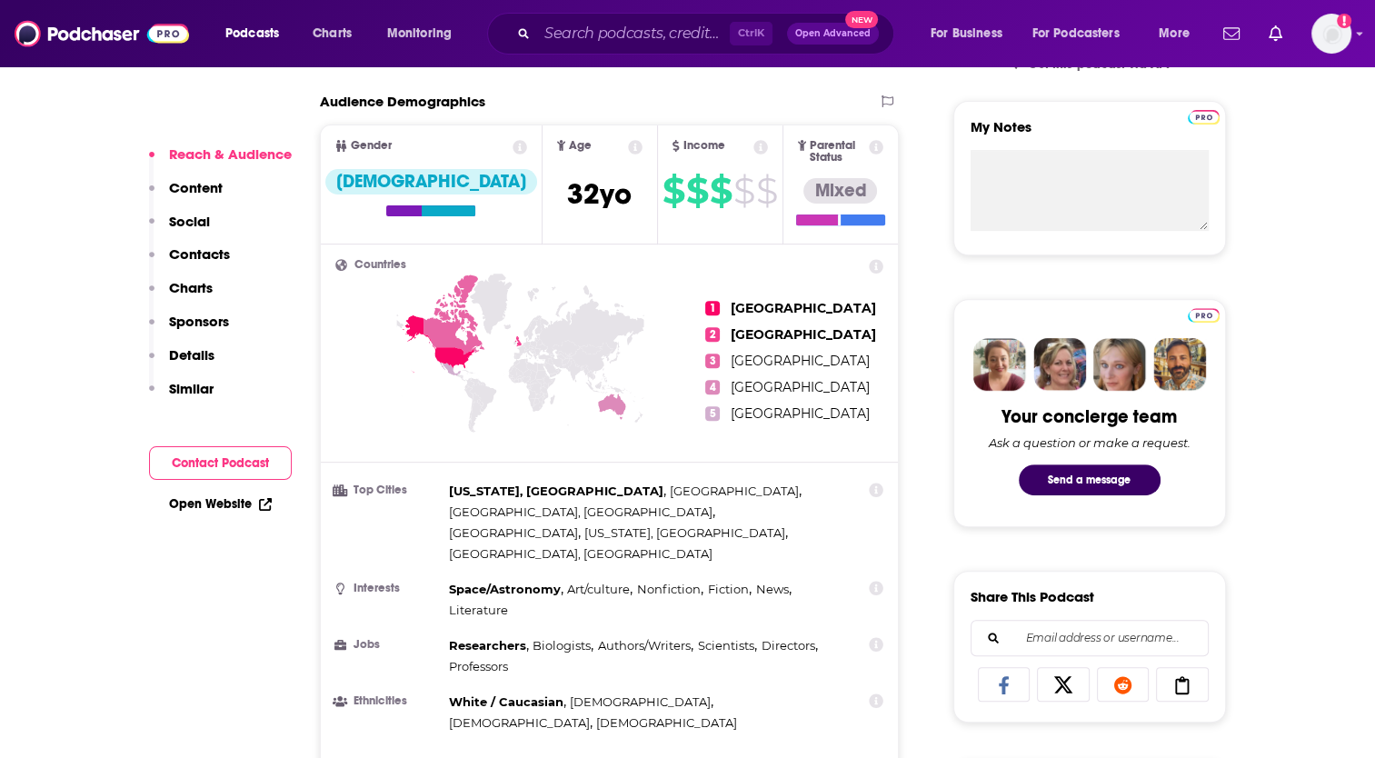
scroll to position [818, 0]
